Goal: Task Accomplishment & Management: Manage account settings

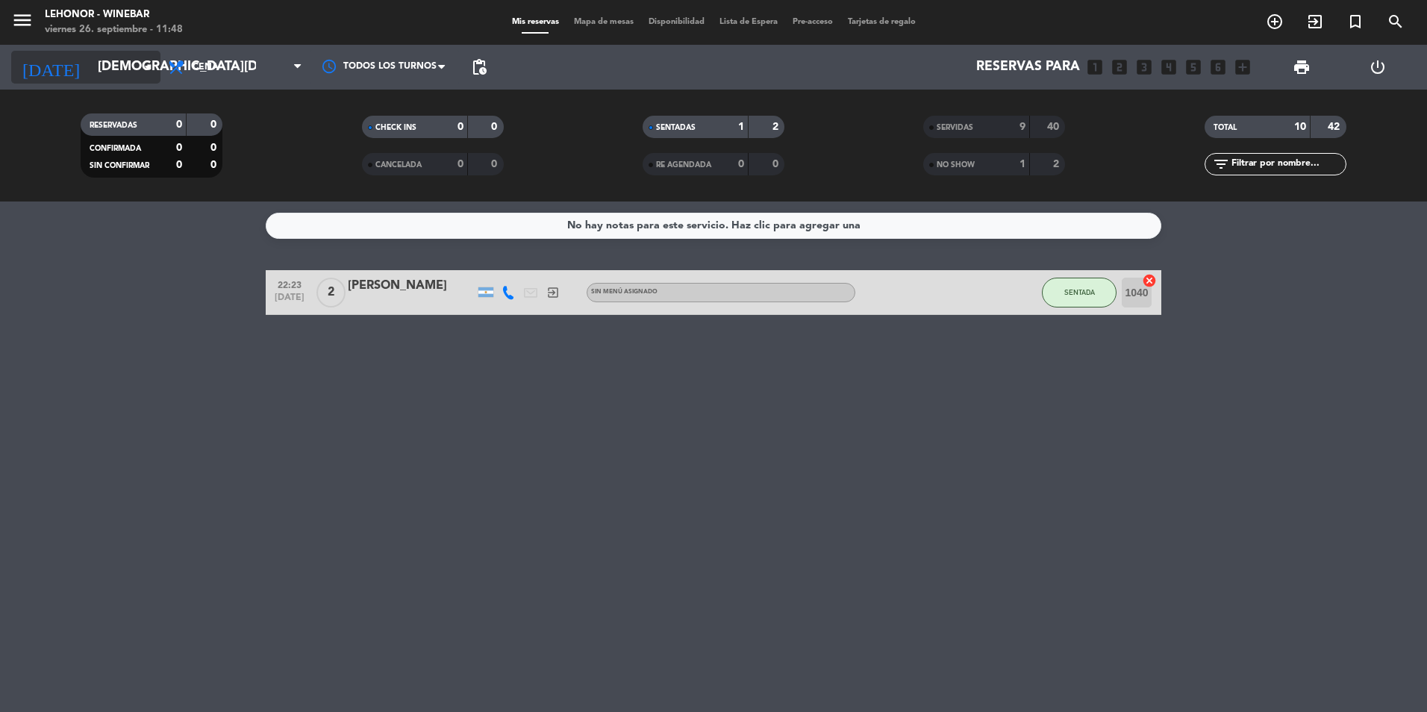
click at [147, 63] on icon "arrow_drop_down" at bounding box center [148, 67] width 18 height 18
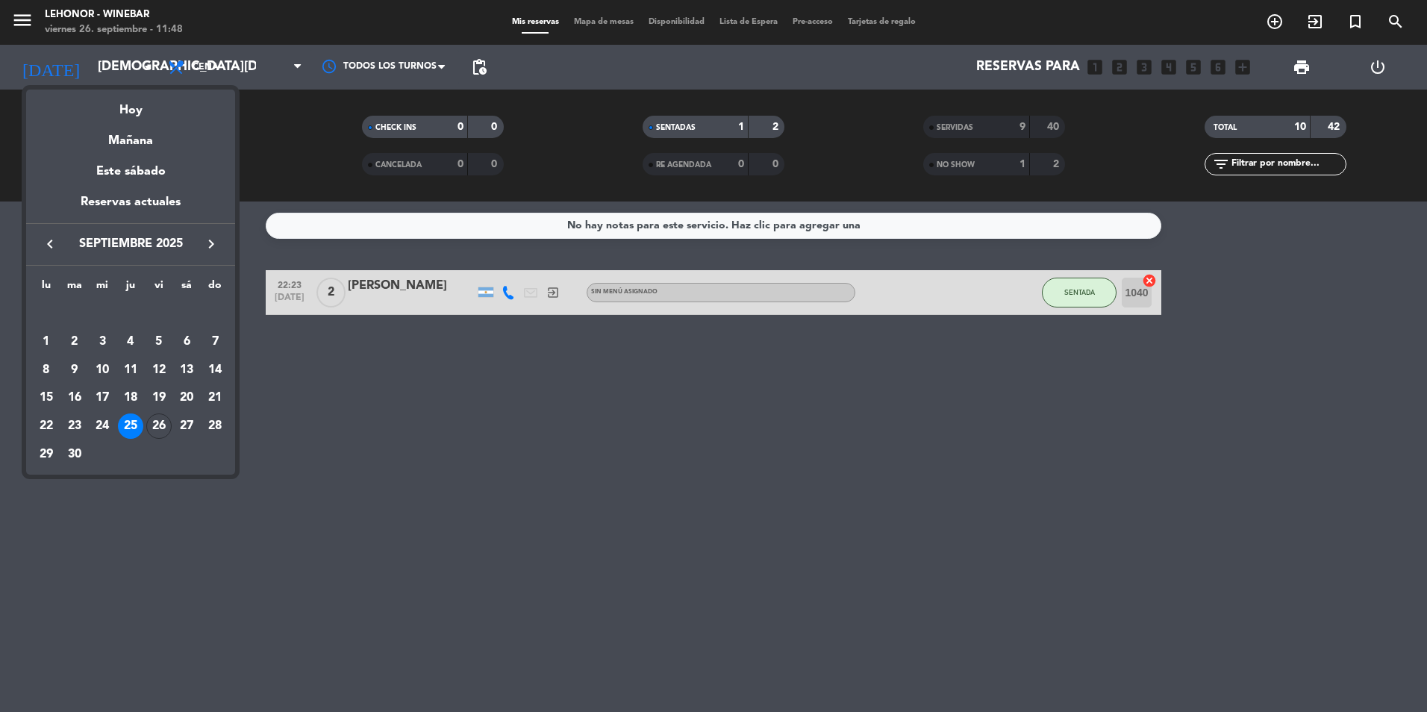
click at [135, 107] on div "Hoy" at bounding box center [130, 105] width 209 height 31
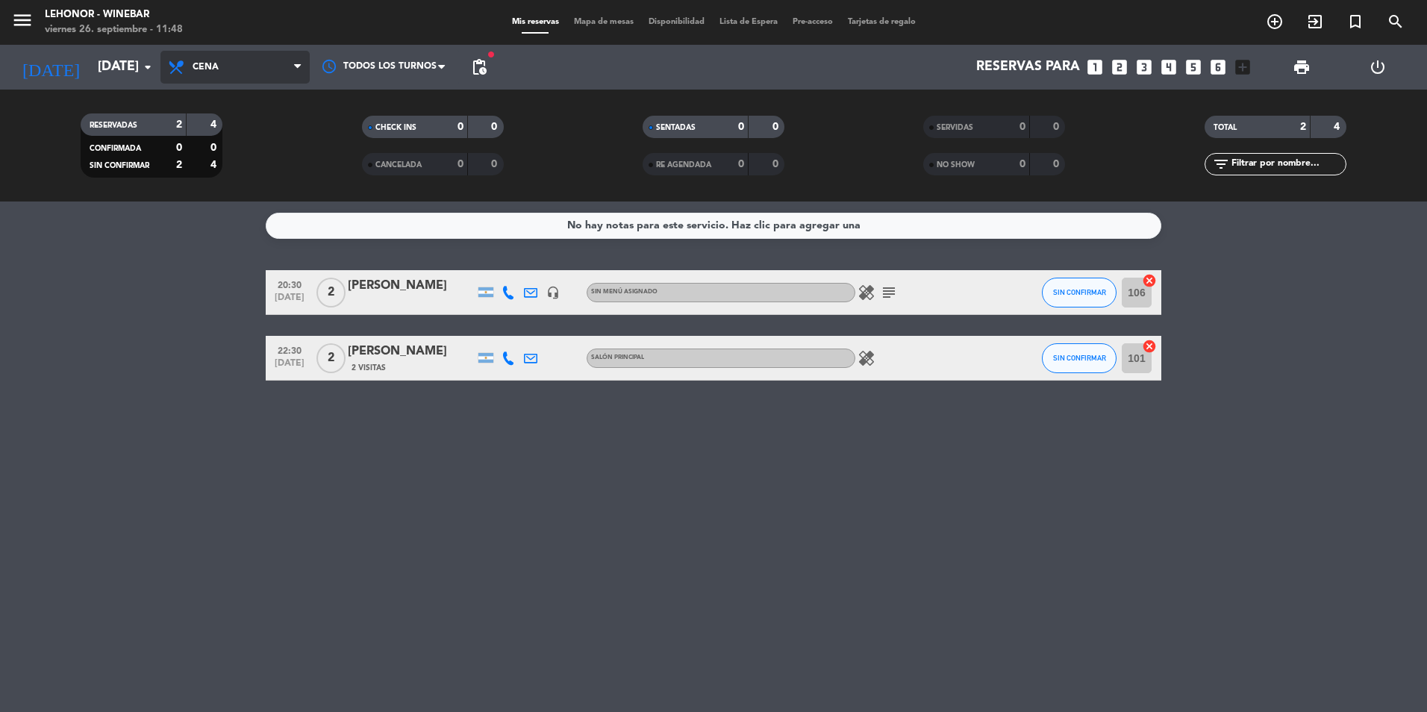
click at [302, 65] on span at bounding box center [301, 67] width 15 height 14
click at [24, 21] on icon "menu" at bounding box center [22, 20] width 22 height 22
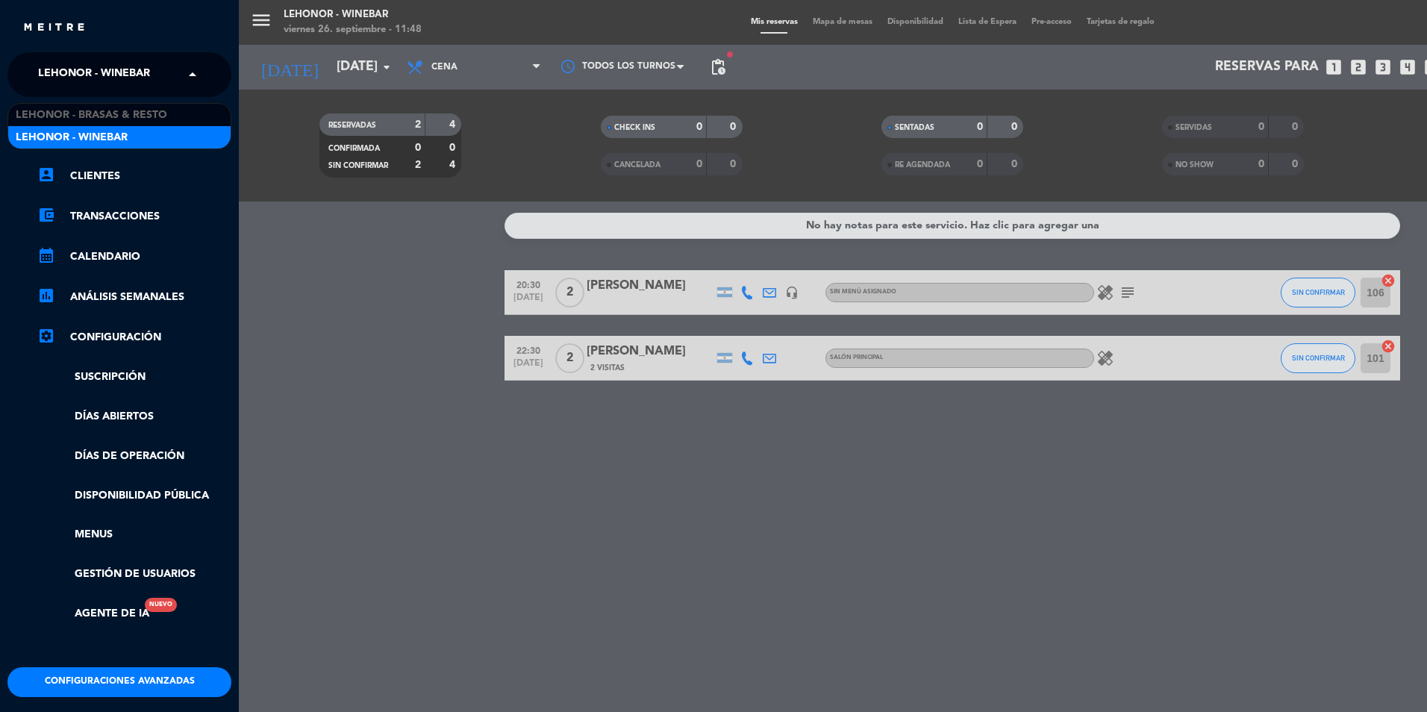
click at [186, 72] on span at bounding box center [196, 74] width 25 height 31
click at [170, 136] on div "Lehonor - Winebar" at bounding box center [119, 137] width 222 height 22
click at [387, 70] on div "menu Lehonor - Winebar viernes 26. septiembre - 11:48 Mis reservas Mapa de mesa…" at bounding box center [952, 356] width 1427 height 712
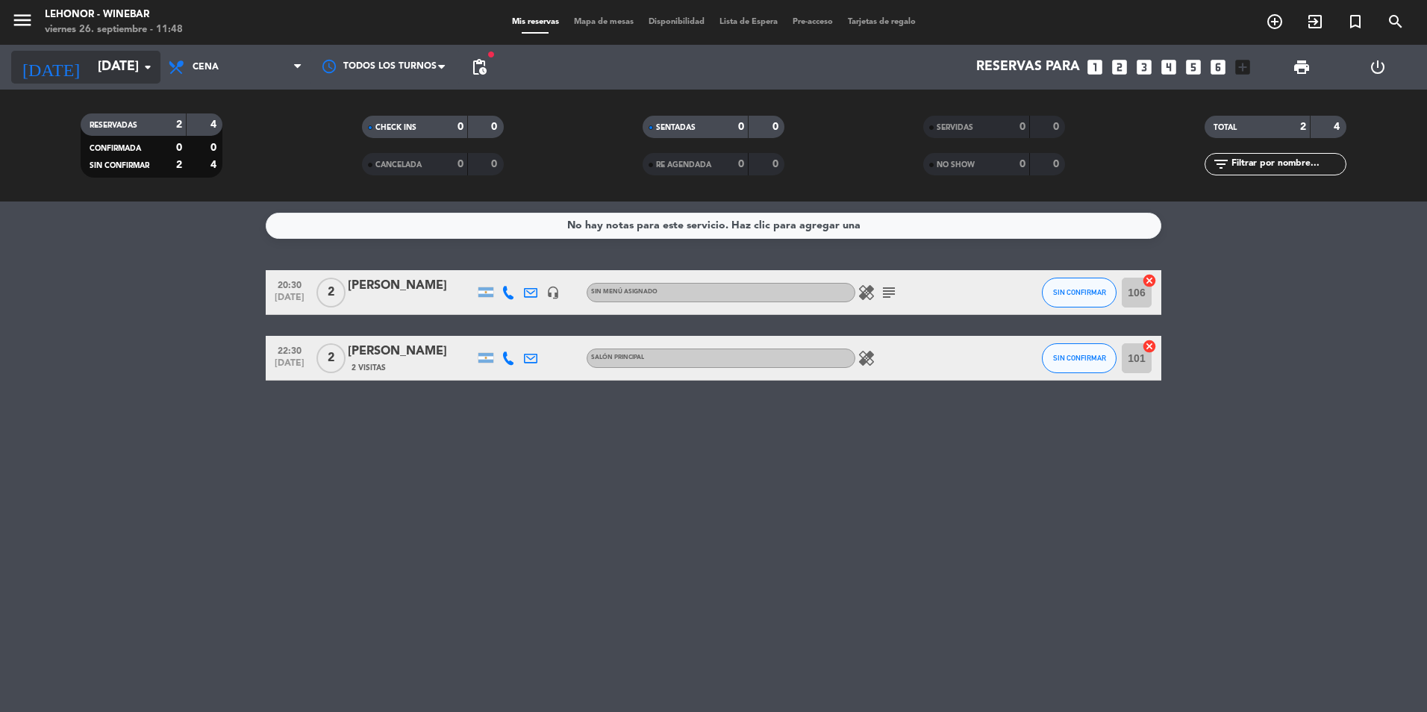
click at [151, 63] on icon "arrow_drop_down" at bounding box center [148, 67] width 18 height 18
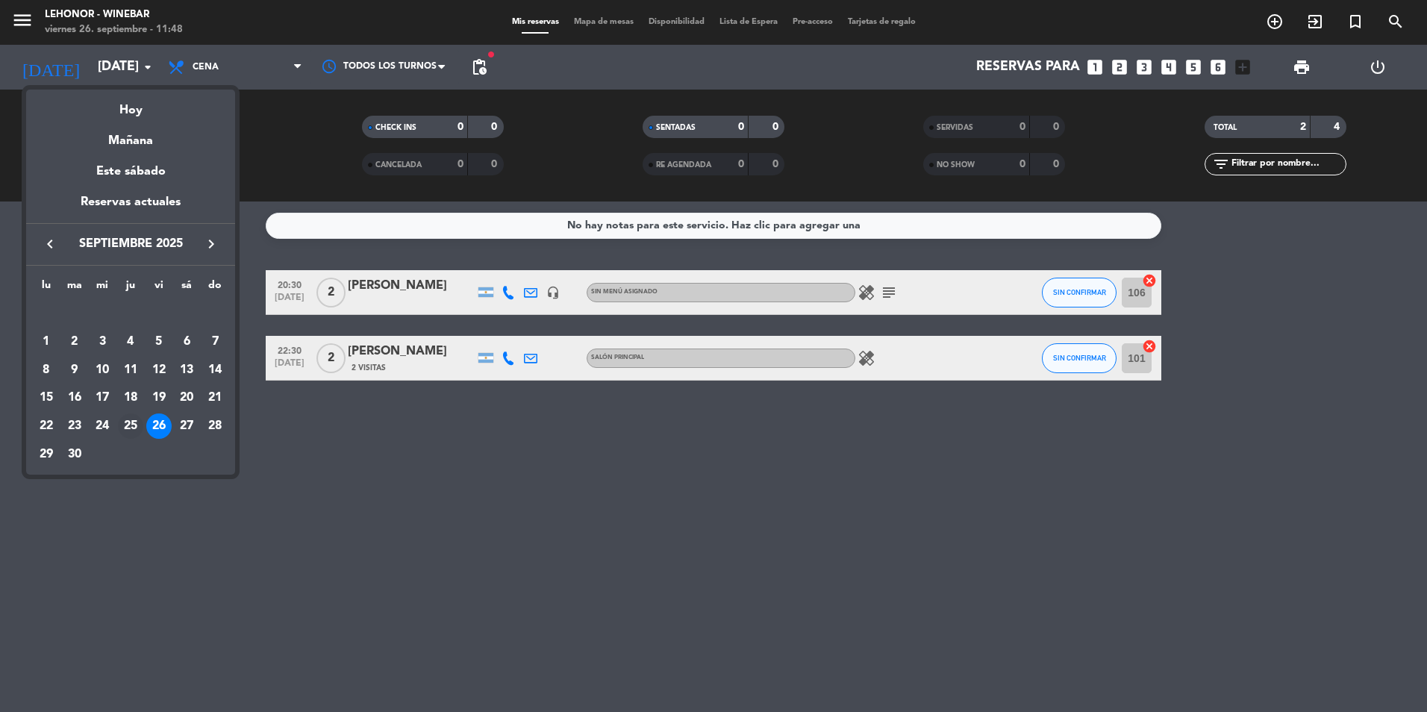
click at [120, 428] on div "25" at bounding box center [130, 425] width 25 height 25
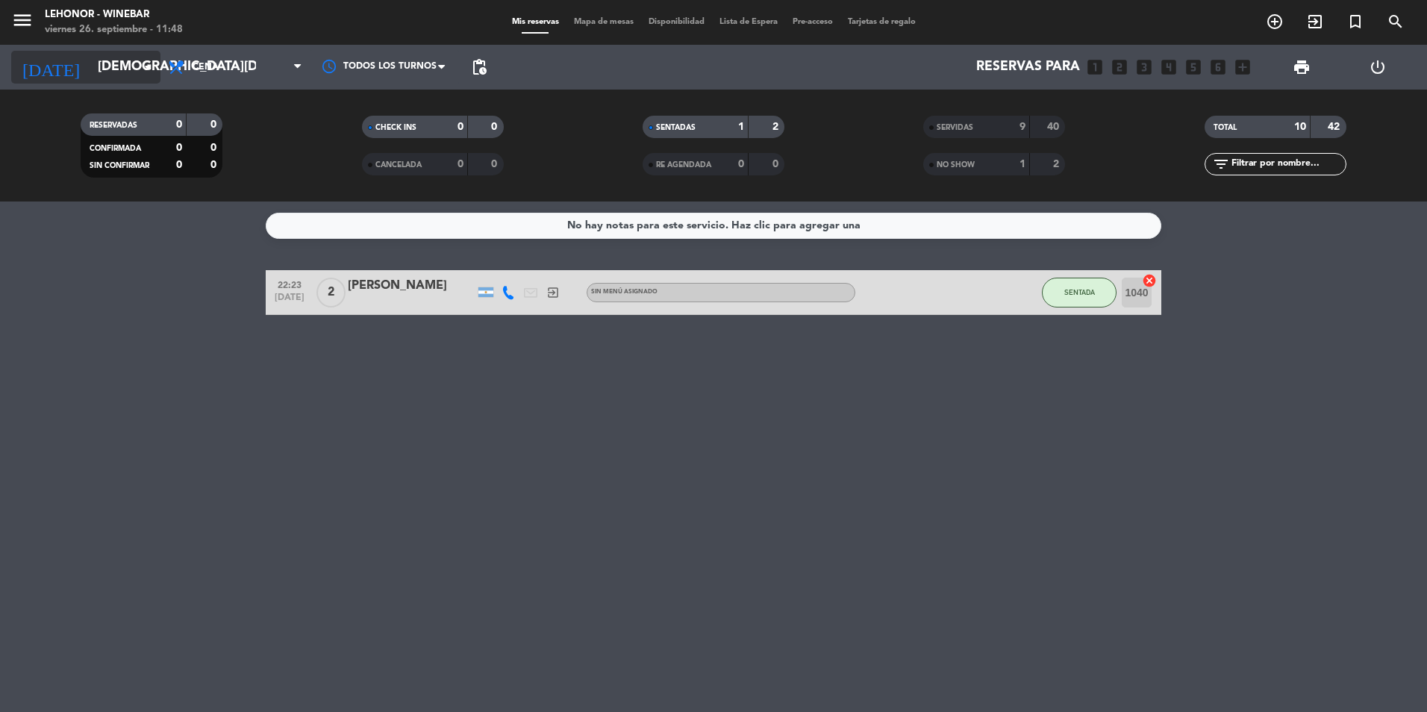
click at [145, 63] on icon "arrow_drop_down" at bounding box center [148, 67] width 18 height 18
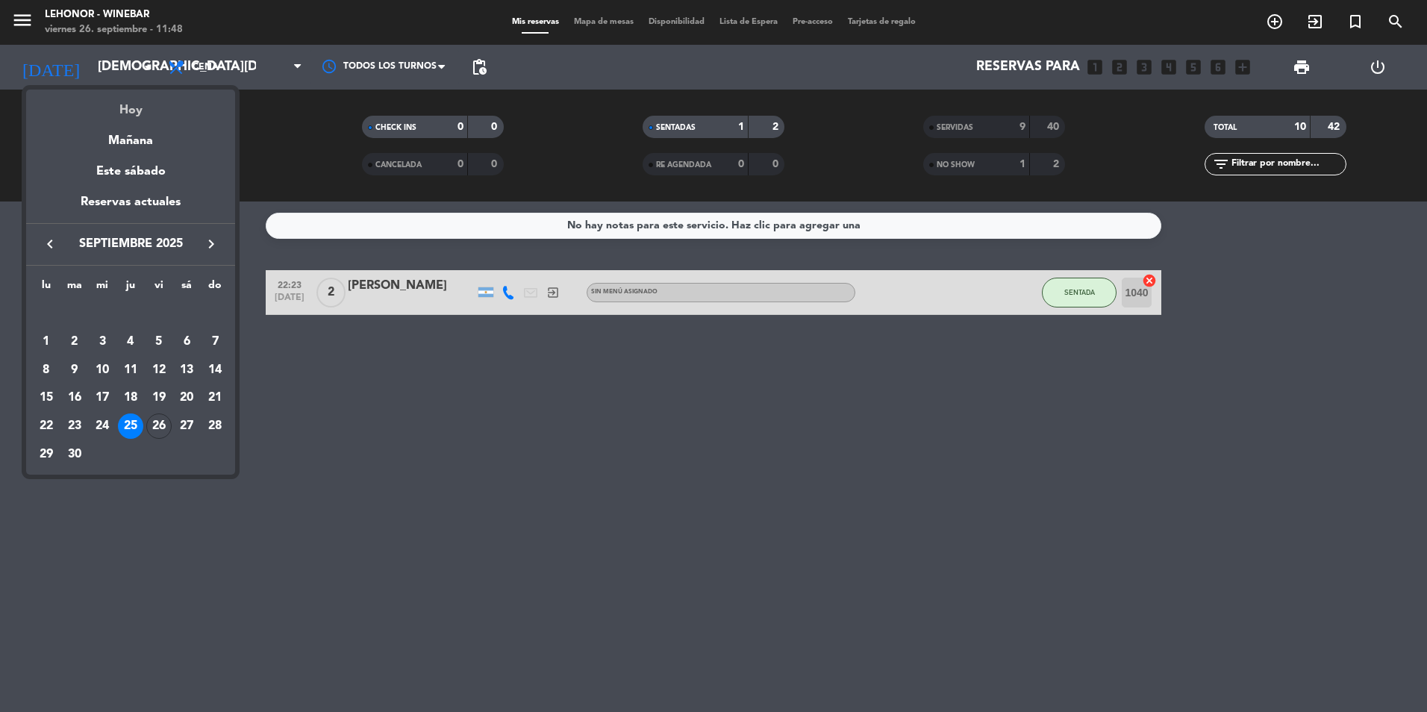
click at [152, 106] on div "Hoy" at bounding box center [130, 105] width 209 height 31
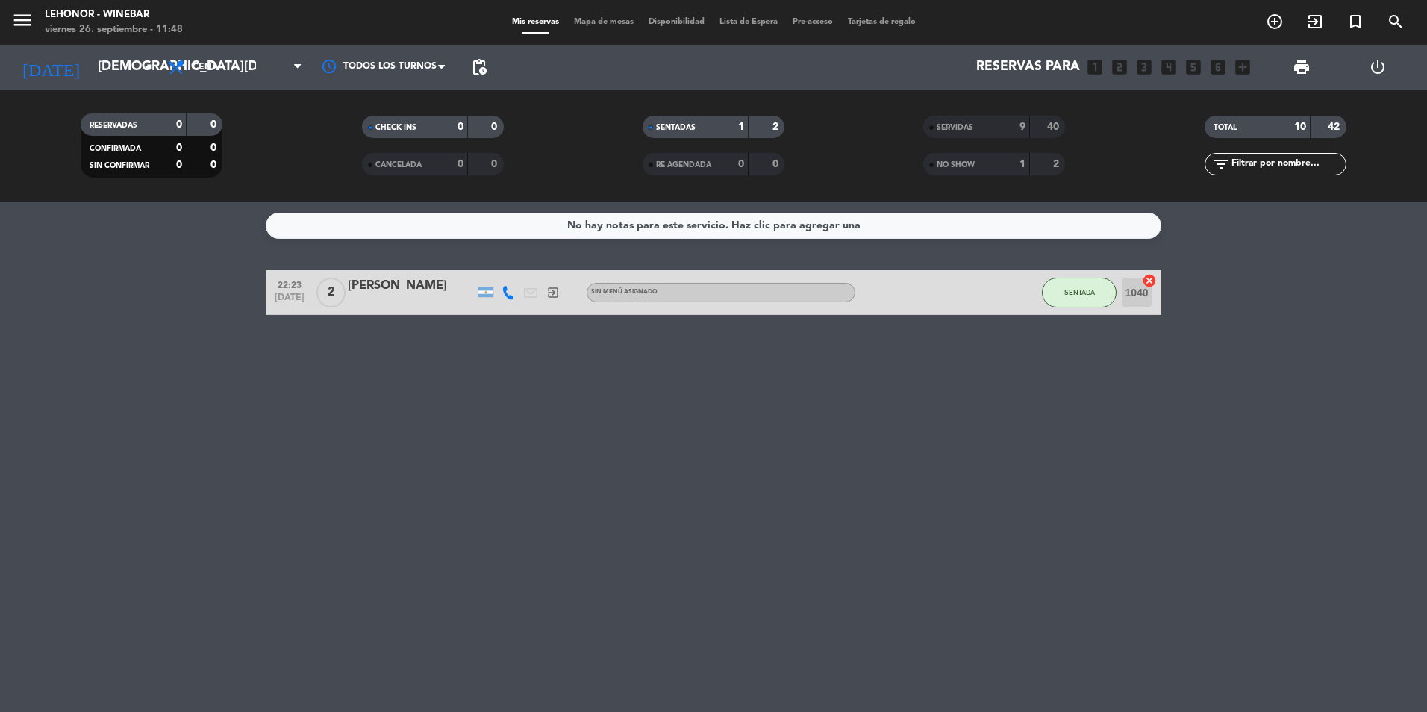
type input "[DATE]"
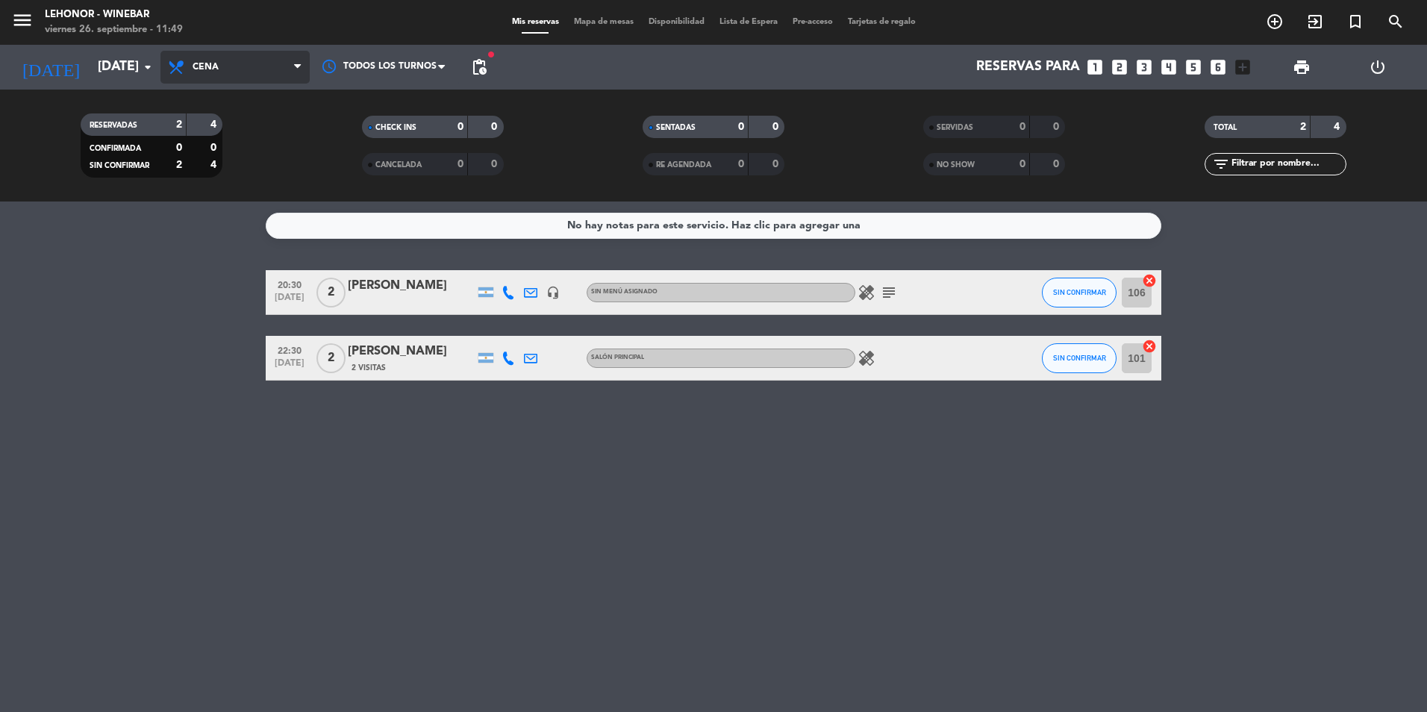
click at [295, 74] on span "Cena" at bounding box center [234, 67] width 149 height 33
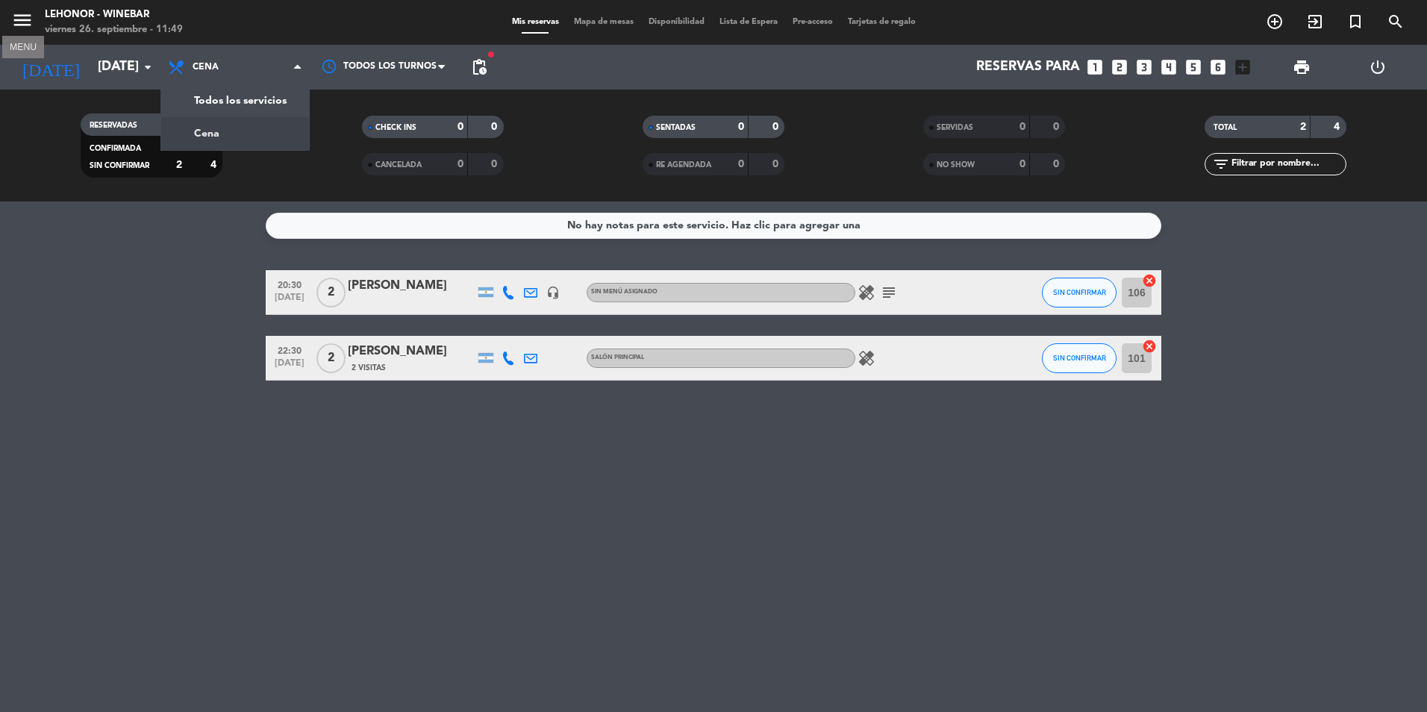
click at [29, 27] on icon "menu" at bounding box center [22, 20] width 22 height 22
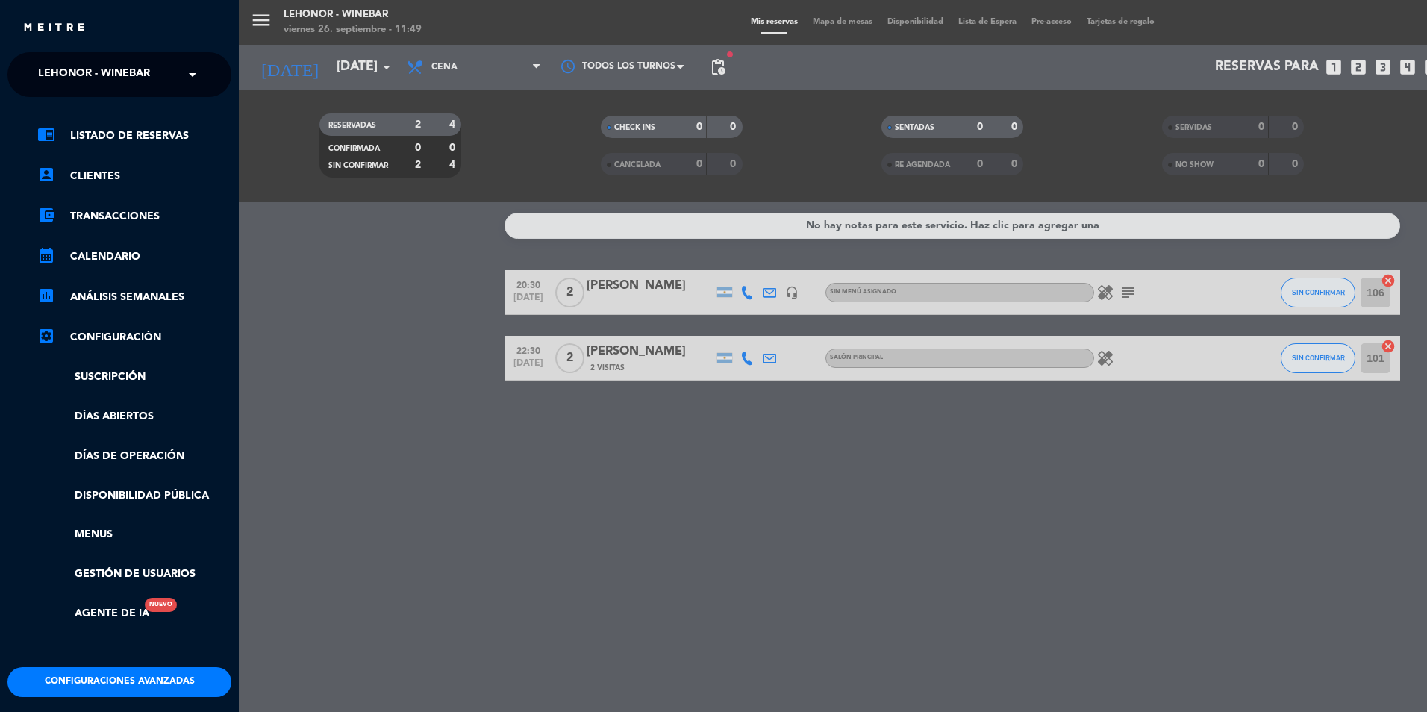
click at [190, 70] on span at bounding box center [196, 74] width 25 height 31
click at [184, 110] on div "Lehonor - Brasas & Resto" at bounding box center [119, 115] width 222 height 22
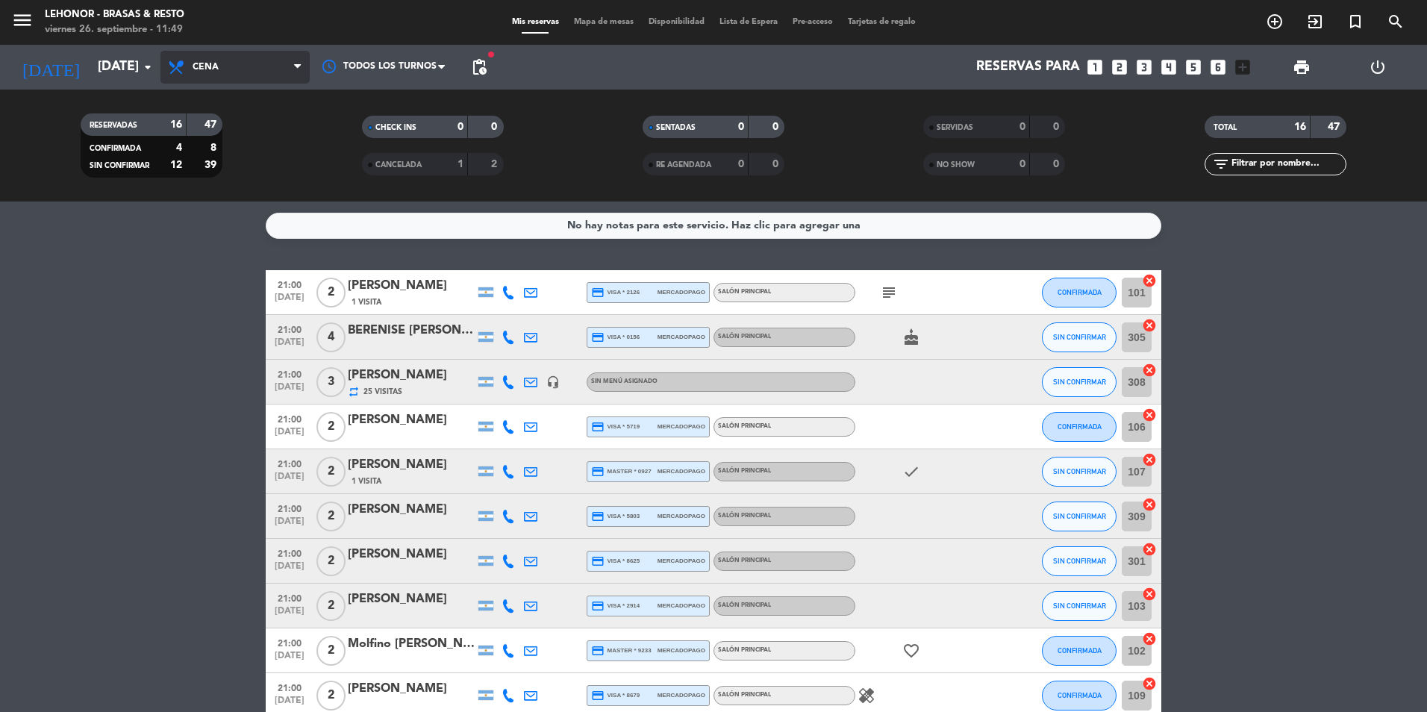
click at [298, 59] on span "Cena" at bounding box center [234, 67] width 149 height 33
click at [275, 140] on div "menu Lehonor - Brasas & Resto viernes 26. septiembre - 11:49 Mis reservas Mapa …" at bounding box center [713, 100] width 1427 height 201
